Goal: Task Accomplishment & Management: Complete application form

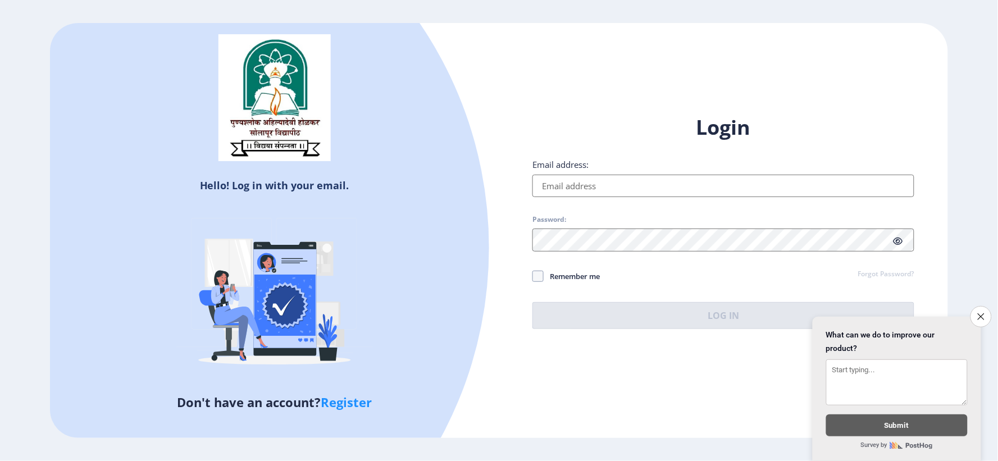
click at [577, 186] on input "Email address:" at bounding box center [723, 186] width 382 height 22
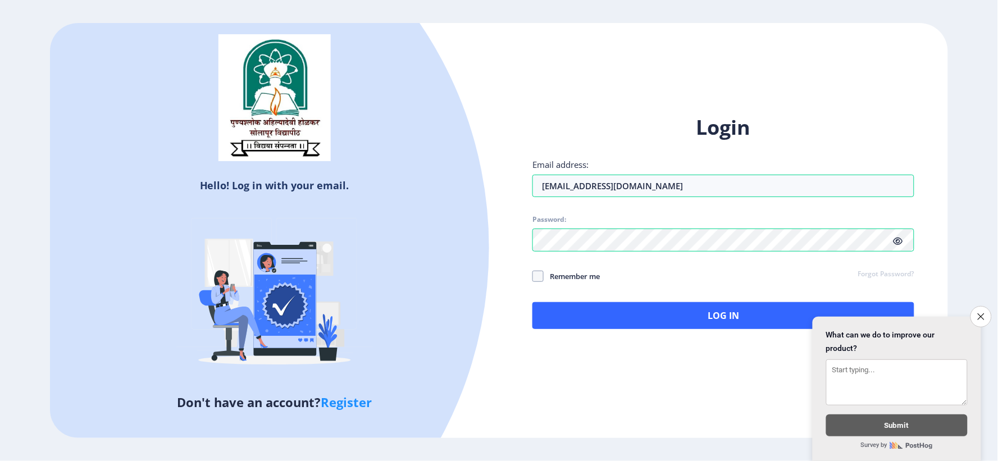
click at [899, 239] on icon at bounding box center [898, 241] width 10 height 8
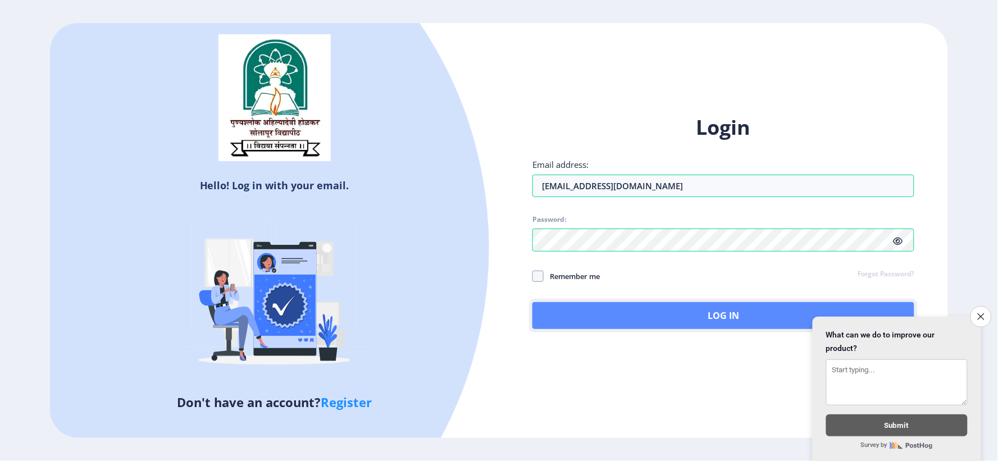
click at [696, 322] on button "Log In" at bounding box center [723, 315] width 382 height 27
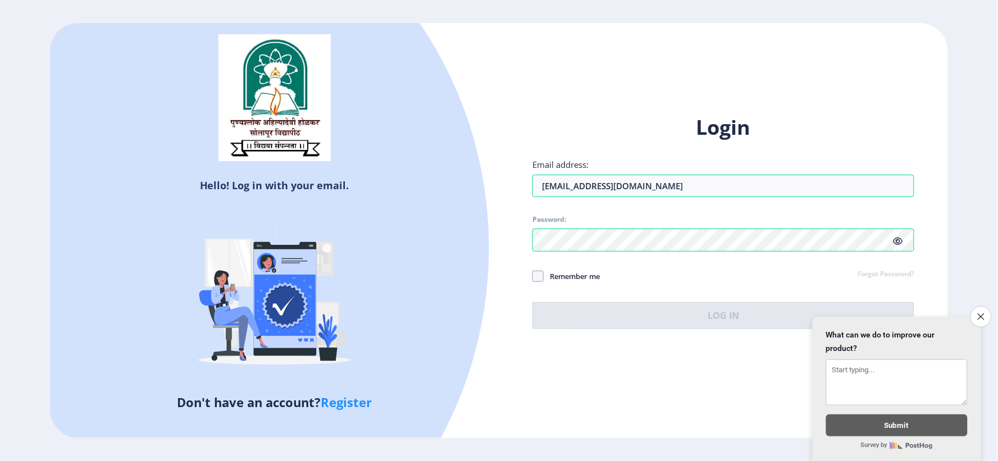
click at [982, 313] on icon "Close survey" at bounding box center [980, 316] width 7 height 7
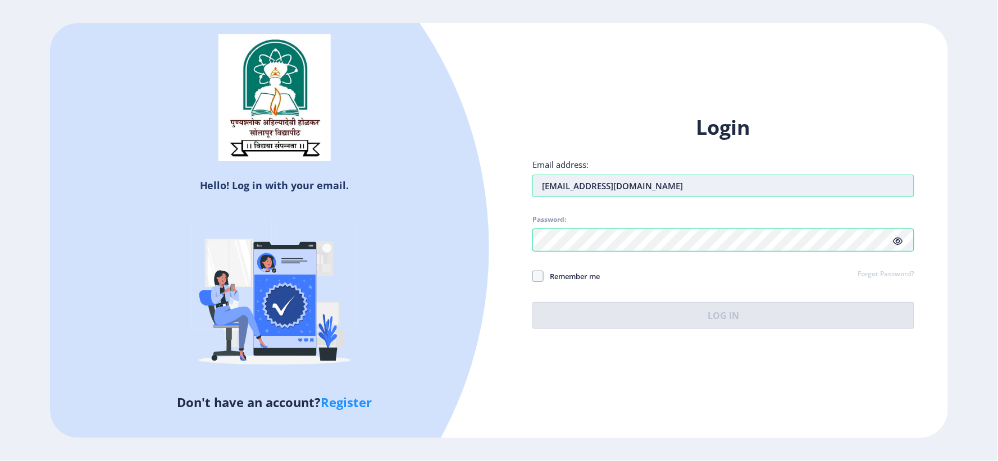
click at [583, 189] on input "[EMAIL_ADDRESS][DOMAIN_NAME]" at bounding box center [723, 186] width 382 height 22
click at [598, 188] on input "[EMAIL_ADDRESS][DOMAIN_NAME]" at bounding box center [723, 186] width 382 height 22
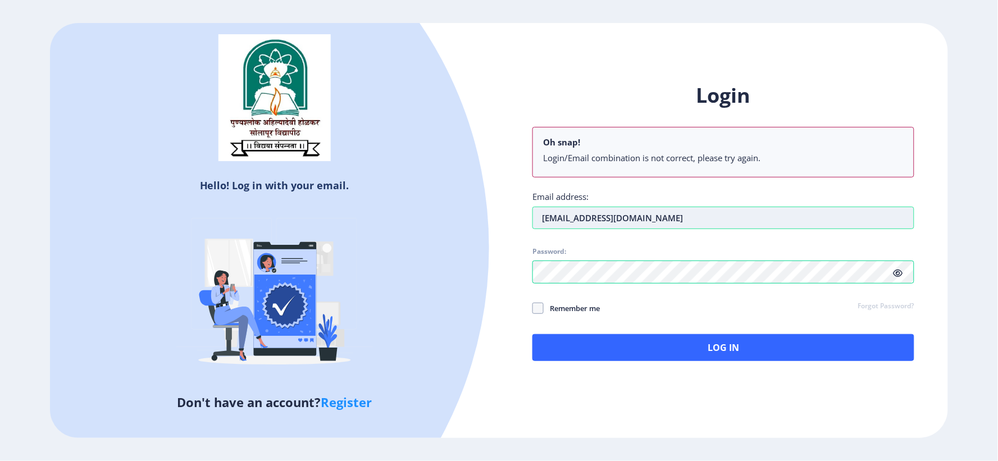
click at [672, 220] on input "[EMAIL_ADDRESS][DOMAIN_NAME]" at bounding box center [723, 218] width 382 height 22
type input "[EMAIL_ADDRESS][DOMAIN_NAME]"
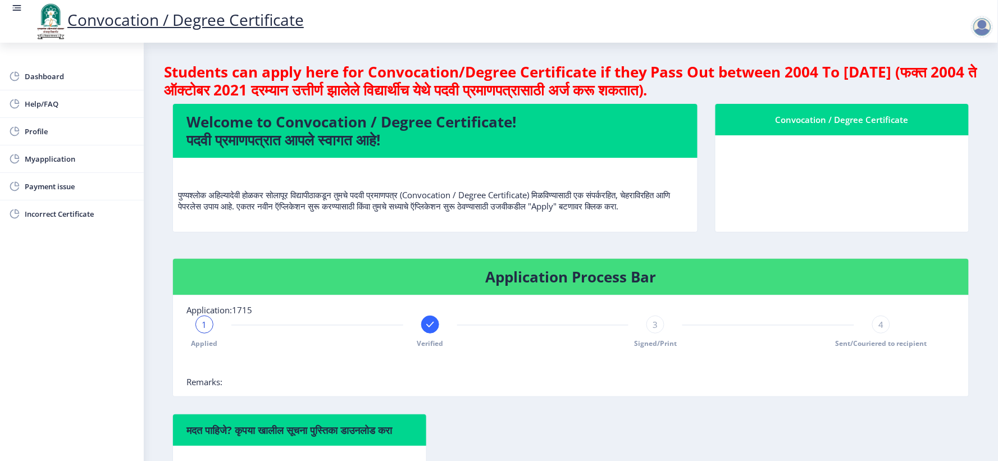
click at [426, 330] on rect at bounding box center [429, 324] width 11 height 11
click at [427, 330] on span "2" at bounding box center [429, 324] width 5 height 11
click at [434, 333] on div "2" at bounding box center [430, 325] width 18 height 18
drag, startPoint x: 480, startPoint y: 383, endPoint x: 468, endPoint y: 371, distance: 17.1
click at [480, 376] on div at bounding box center [542, 365] width 712 height 22
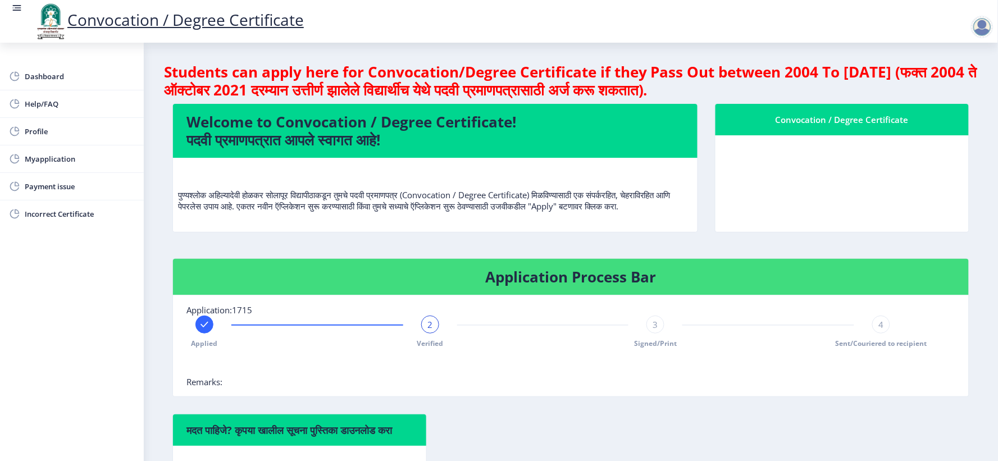
click at [432, 333] on div "2" at bounding box center [430, 325] width 18 height 18
click at [208, 330] on rect at bounding box center [204, 324] width 11 height 11
click at [510, 408] on div "Application Process Bar Application:1715 1 Applied Verified 3 Signed/Print 4 Se…" at bounding box center [570, 336] width 813 height 156
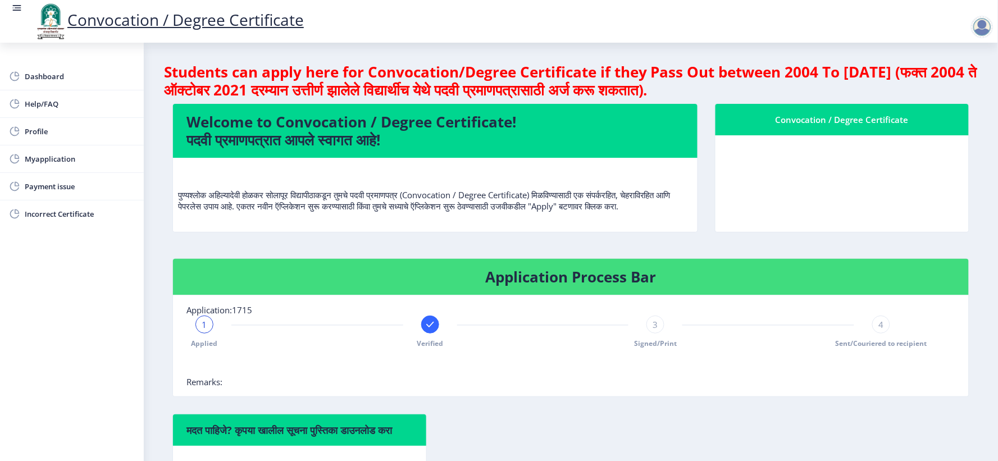
click at [983, 34] on div at bounding box center [982, 27] width 22 height 22
click at [942, 57] on span "Log out" at bounding box center [918, 56] width 72 height 13
